Goal: Task Accomplishment & Management: Use online tool/utility

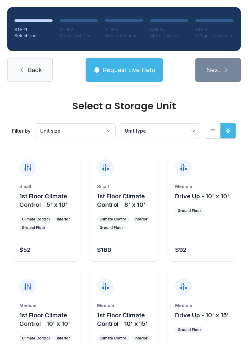
click at [103, 171] on icon at bounding box center [106, 168] width 10 height 10
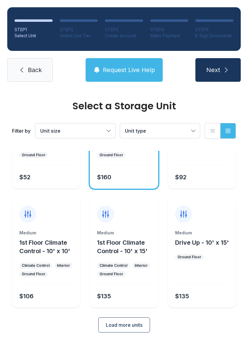
scroll to position [72, 0]
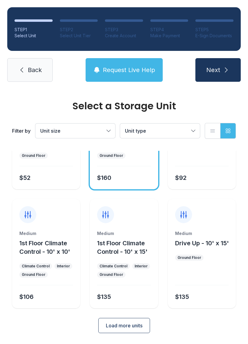
click at [137, 326] on span "Load more units" at bounding box center [124, 325] width 37 height 7
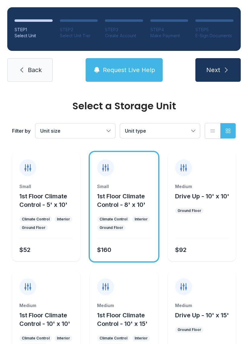
scroll to position [0, 0]
click at [34, 70] on span "Back" at bounding box center [35, 70] width 14 height 8
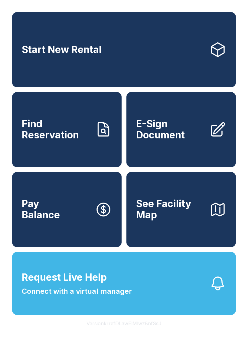
click at [184, 135] on span "E-Sign Document" at bounding box center [170, 129] width 68 height 22
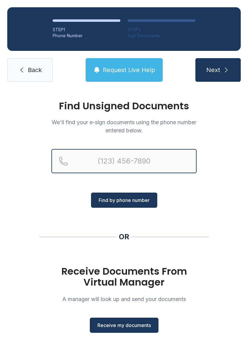
click at [108, 162] on input "Reservation phone number" at bounding box center [123, 161] width 145 height 24
type input "[PHONE_NUMBER]"
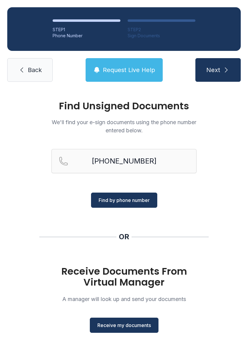
click at [142, 198] on span "Find by phone number" at bounding box center [124, 199] width 51 height 7
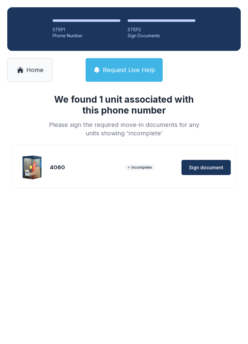
click at [209, 171] on button "Sign document" at bounding box center [206, 167] width 49 height 15
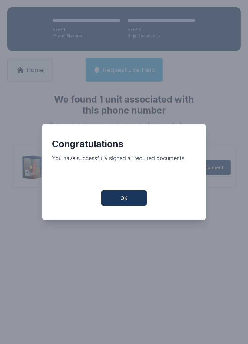
click at [137, 203] on button "OK" at bounding box center [123, 197] width 45 height 15
